Goal: Task Accomplishment & Management: Complete application form

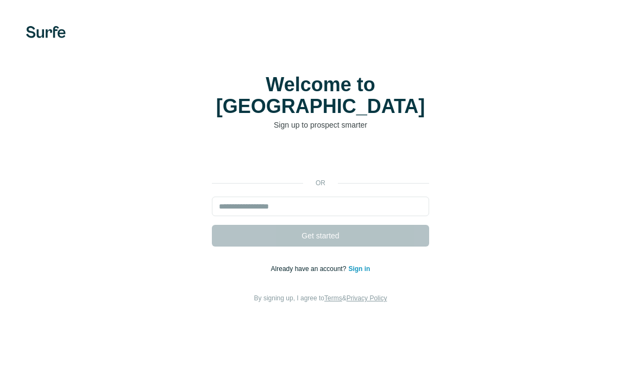
click at [393, 170] on div "Sign in with Google. Opens in new tab" at bounding box center [320, 159] width 217 height 24
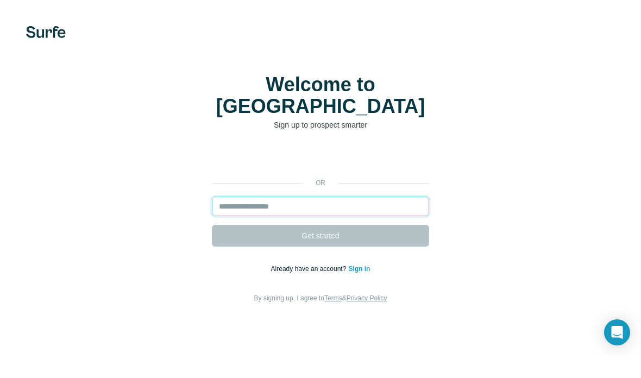
click at [376, 216] on input "email" at bounding box center [320, 207] width 217 height 20
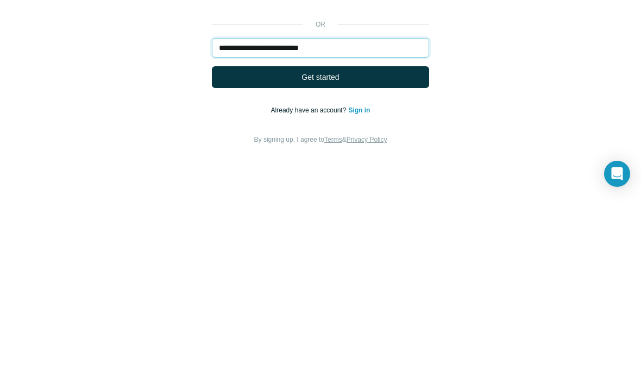
type input "**********"
click at [414, 225] on button "Get started" at bounding box center [320, 236] width 217 height 22
